Goal: Task Accomplishment & Management: Use online tool/utility

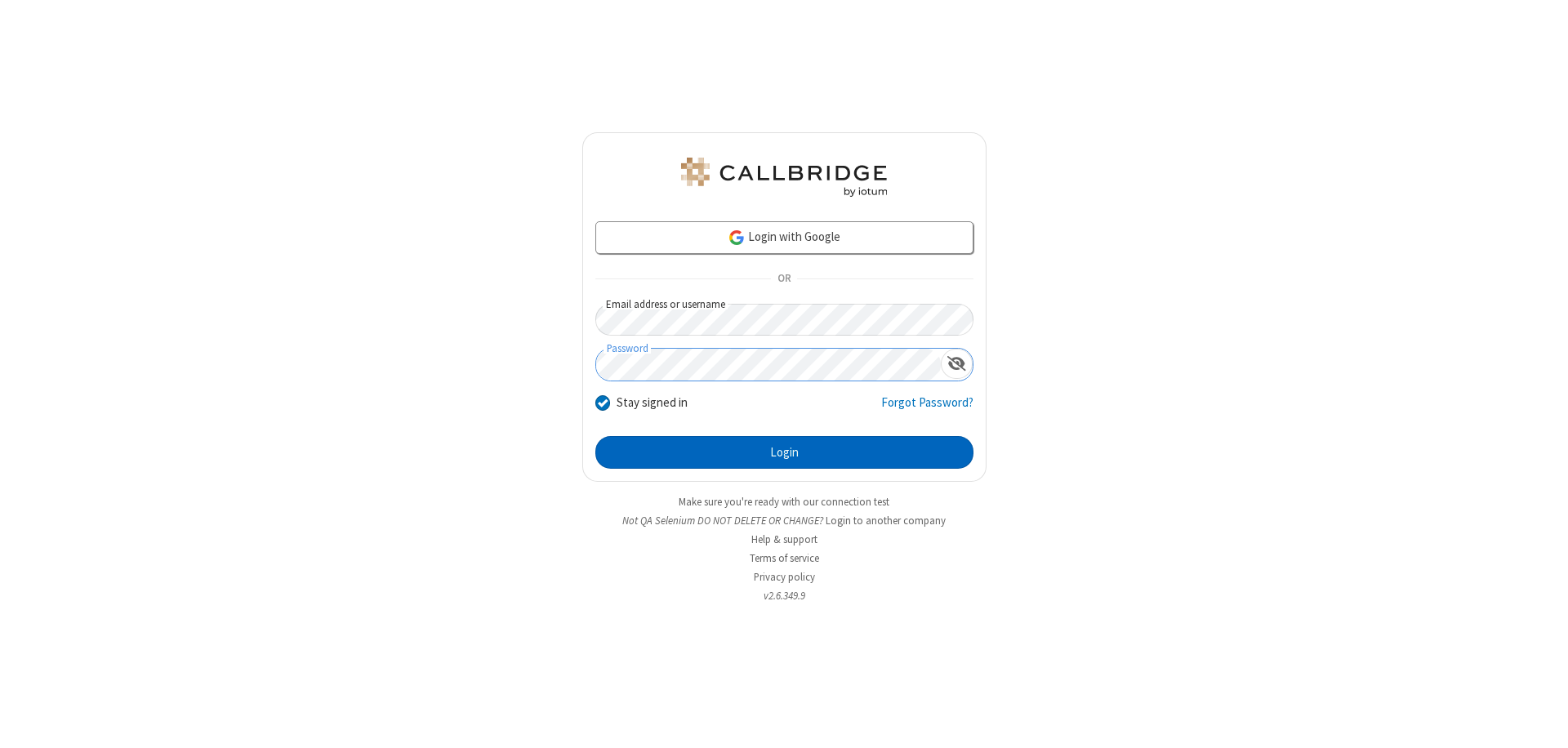
click at [784, 452] on button "Login" at bounding box center [784, 452] width 378 height 33
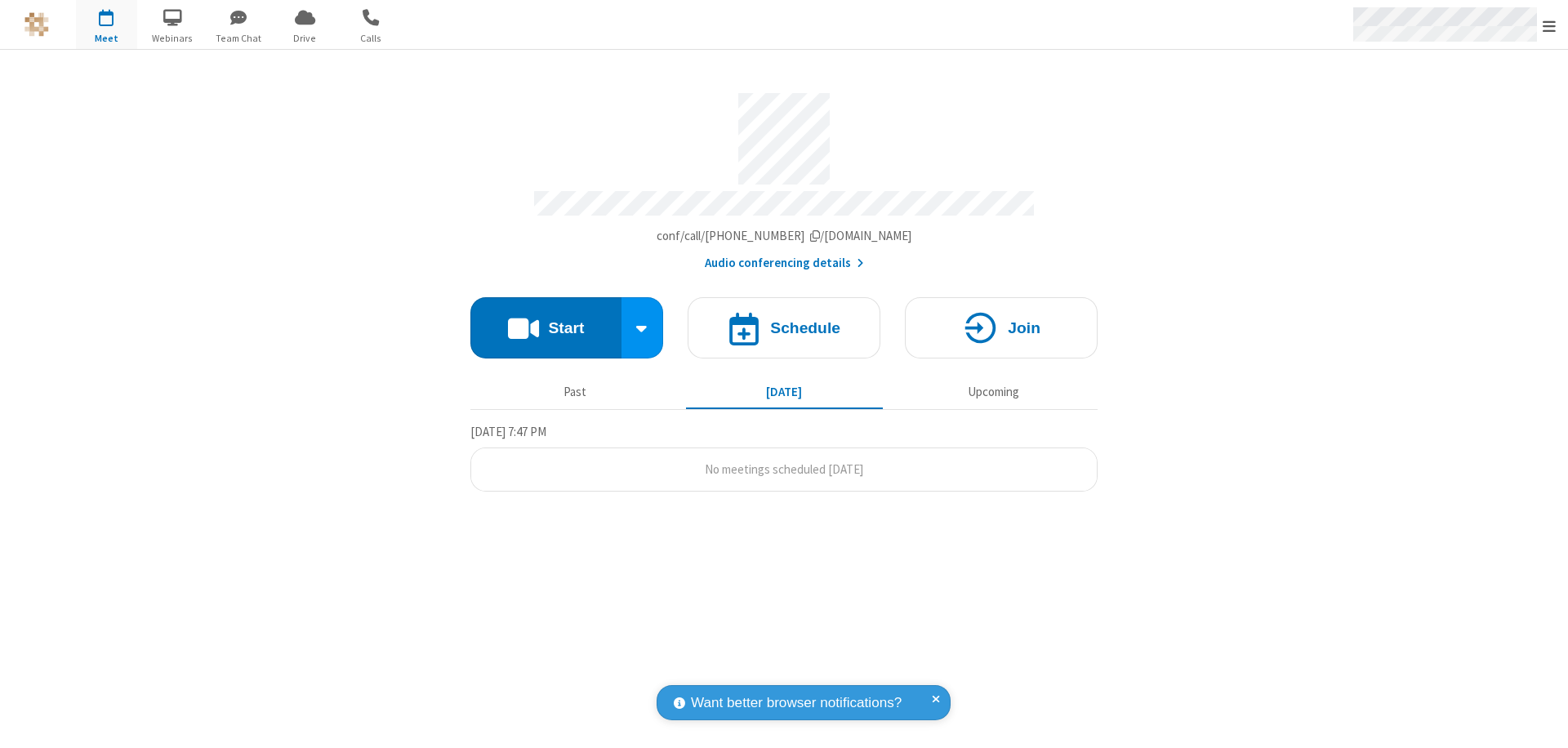
click at [1549, 26] on span "Open menu" at bounding box center [1548, 26] width 13 height 16
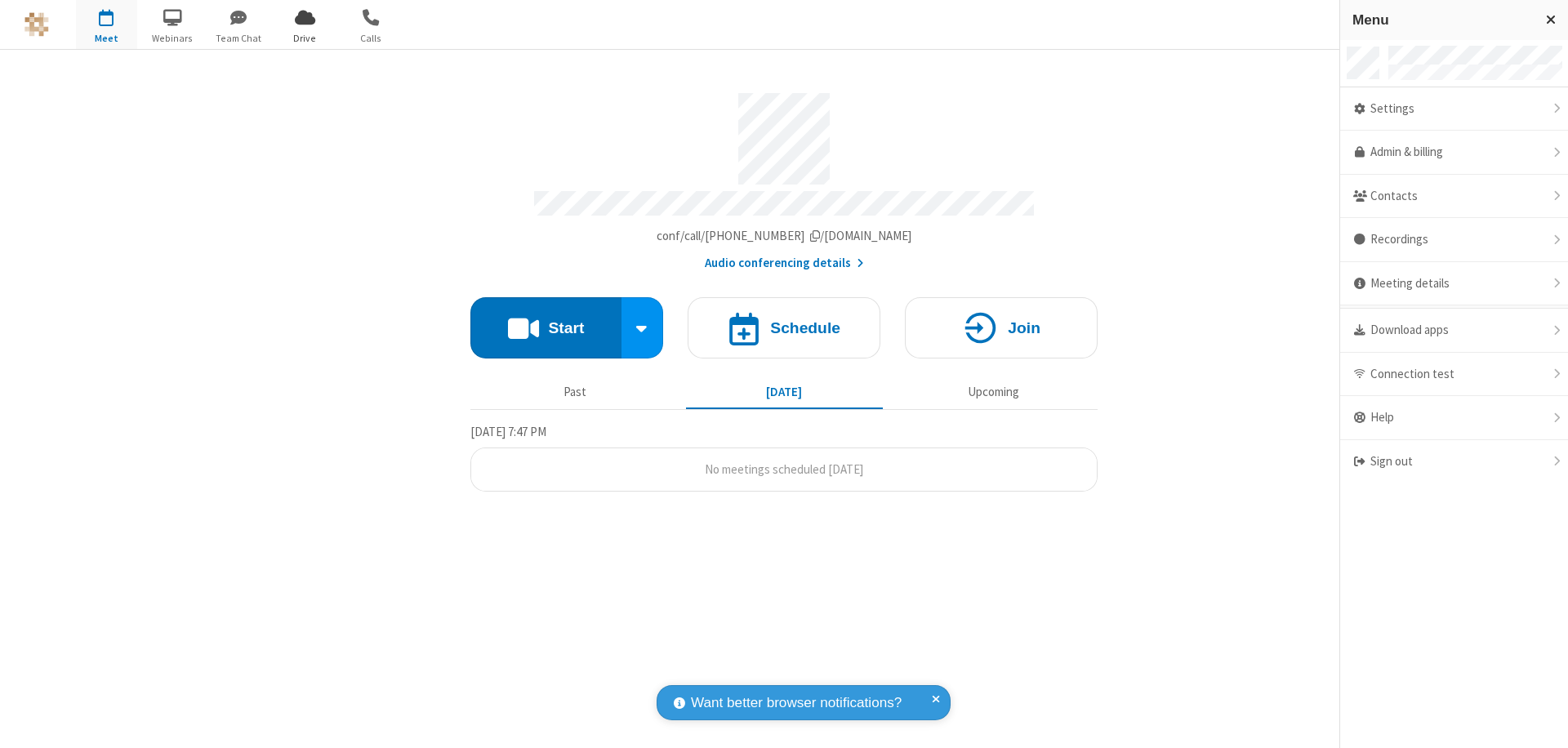
click at [305, 38] on span "Drive" at bounding box center [305, 38] width 61 height 15
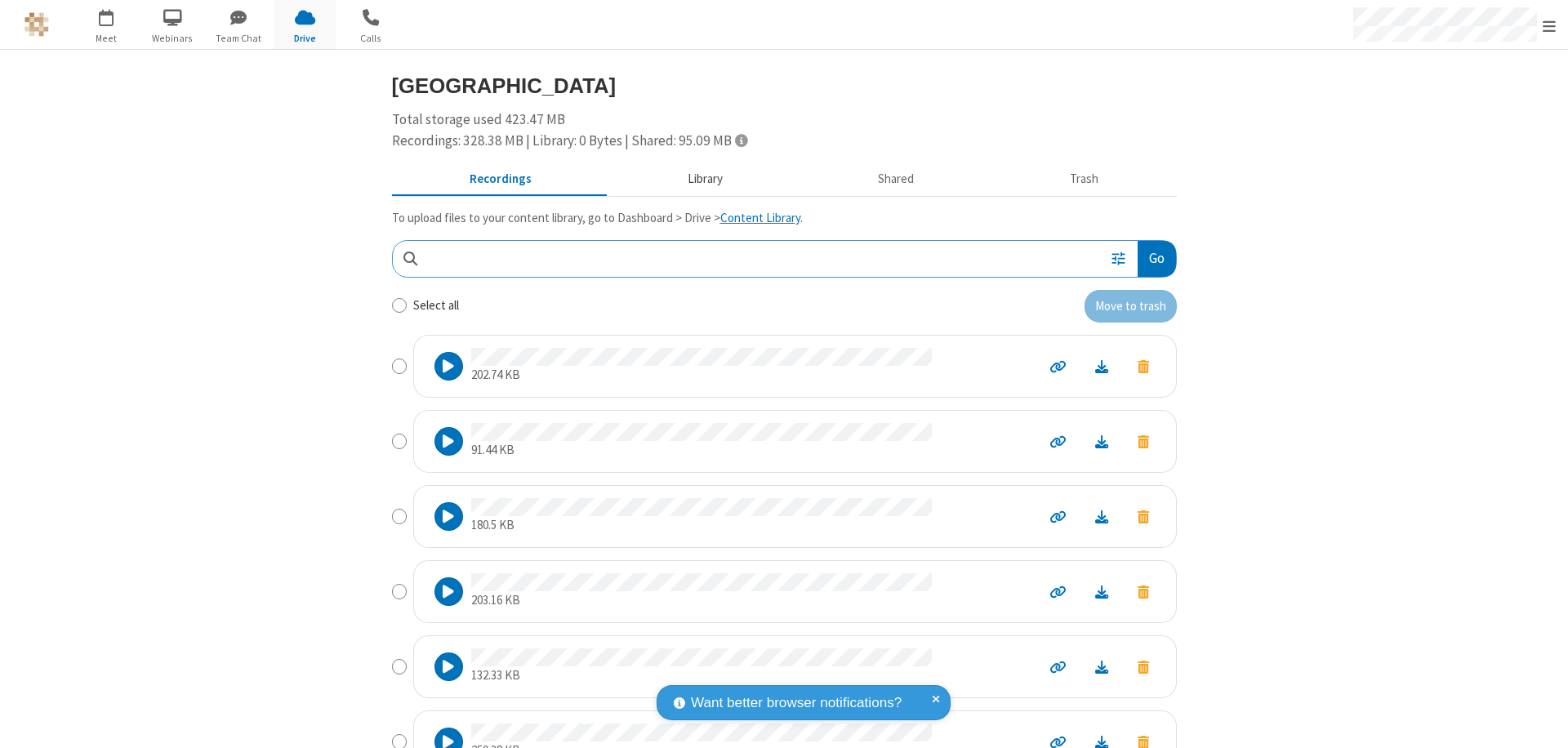
click at [697, 178] on button "Library" at bounding box center [704, 179] width 191 height 31
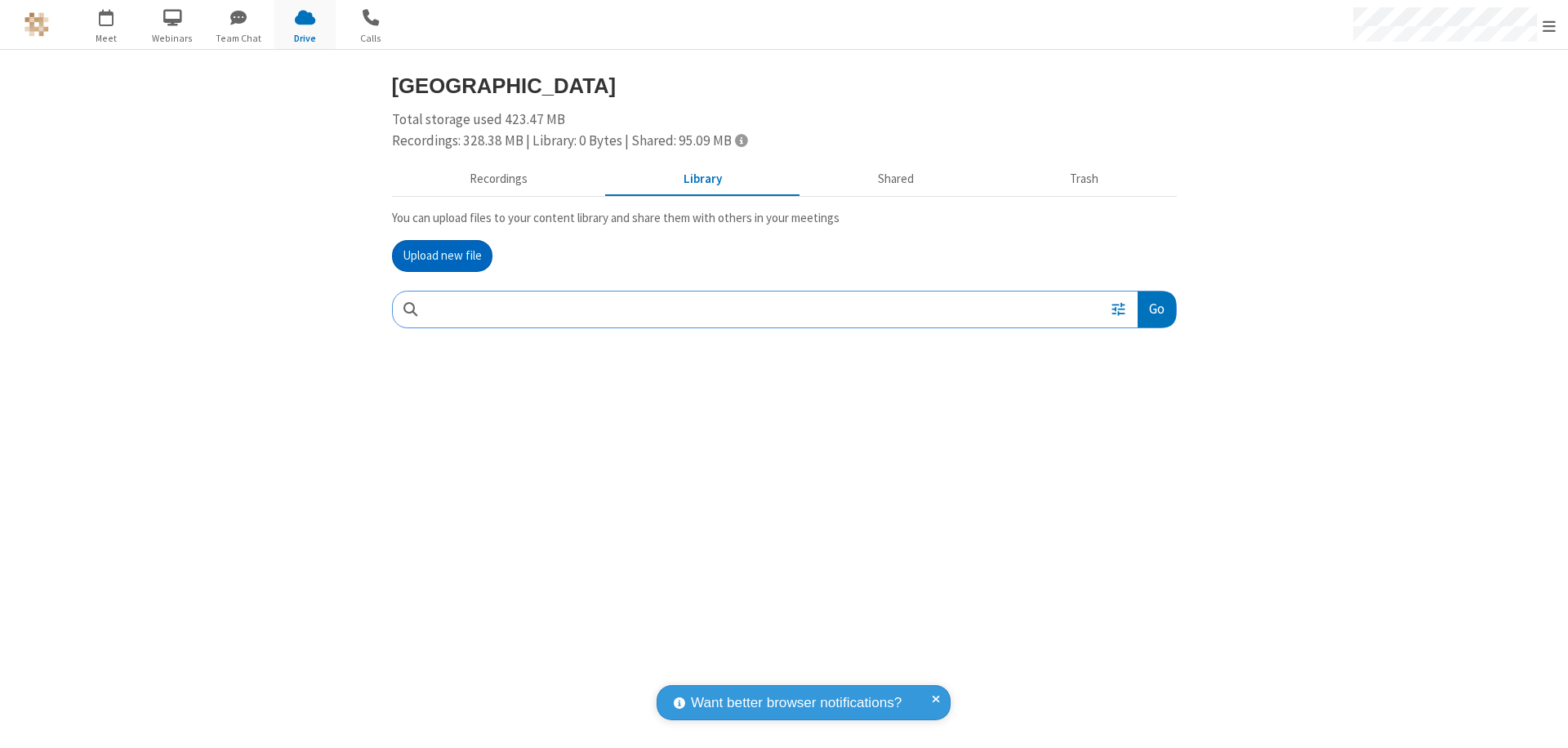
click at [442, 256] on button "Upload new file" at bounding box center [442, 256] width 100 height 33
